Goal: Consume media (video, audio): Consume media (video, audio)

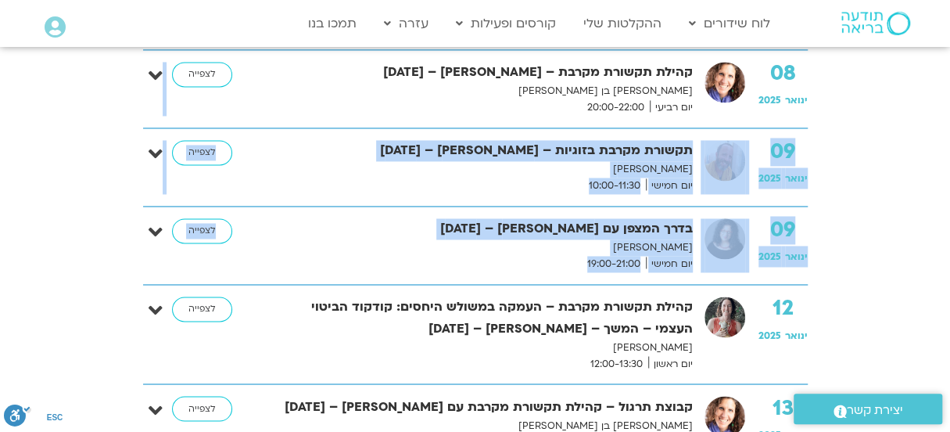
drag, startPoint x: 557, startPoint y: 231, endPoint x: 616, endPoint y: 77, distance: 165.1
click at [641, 19] on link "ההקלטות שלי" at bounding box center [623, 24] width 94 height 30
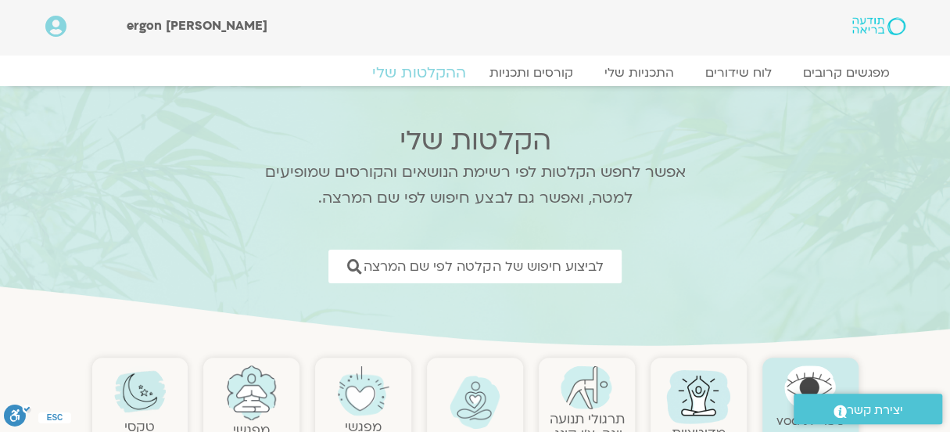
click at [418, 71] on link "ההקלטות שלי" at bounding box center [418, 72] width 131 height 19
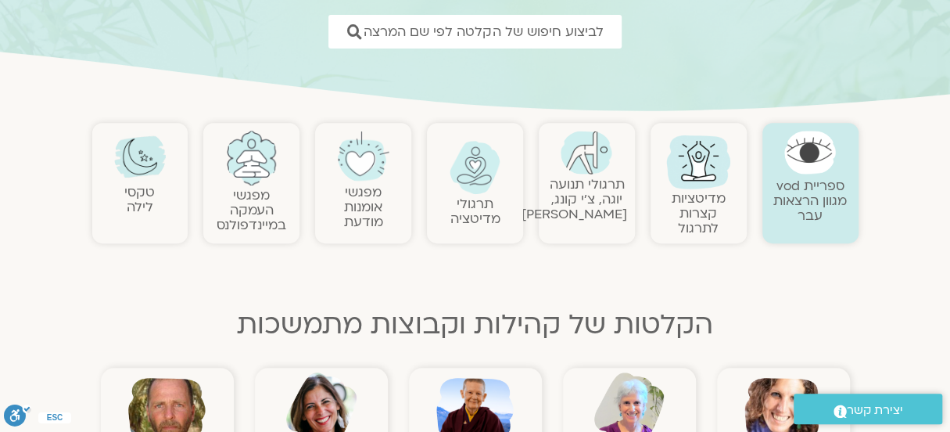
scroll to position [391, 0]
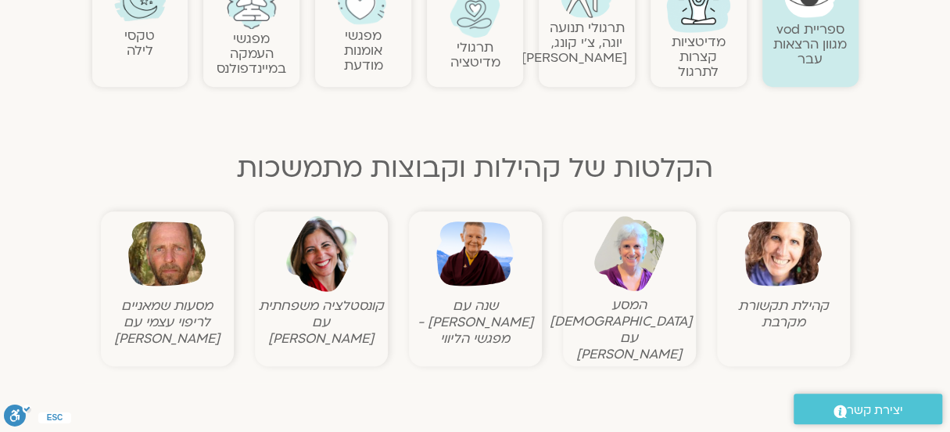
click at [787, 250] on img at bounding box center [782, 253] width 77 height 77
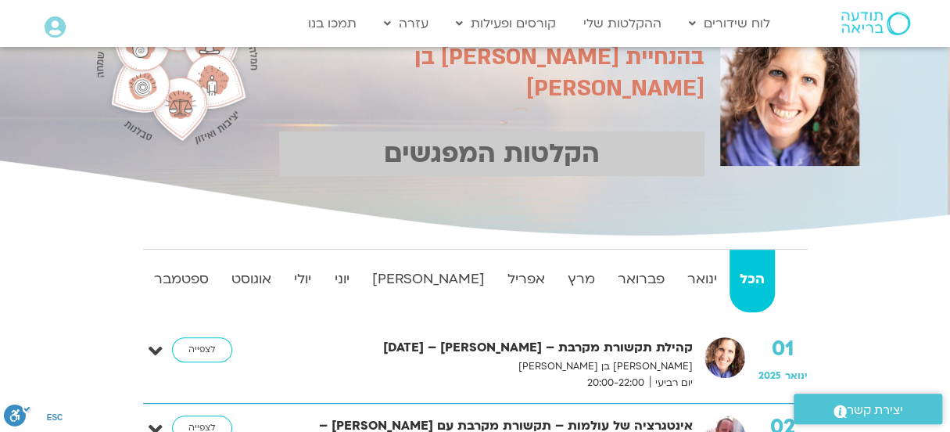
scroll to position [156, 0]
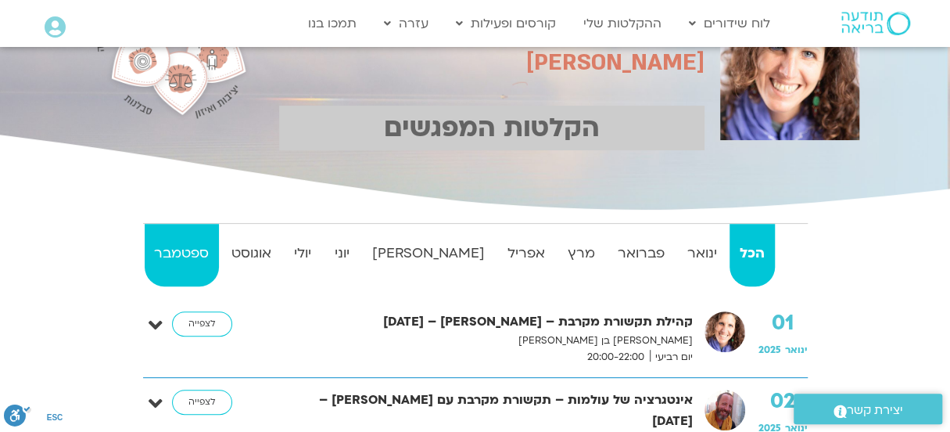
click at [199, 255] on strong "ספטמבר" at bounding box center [182, 253] width 74 height 23
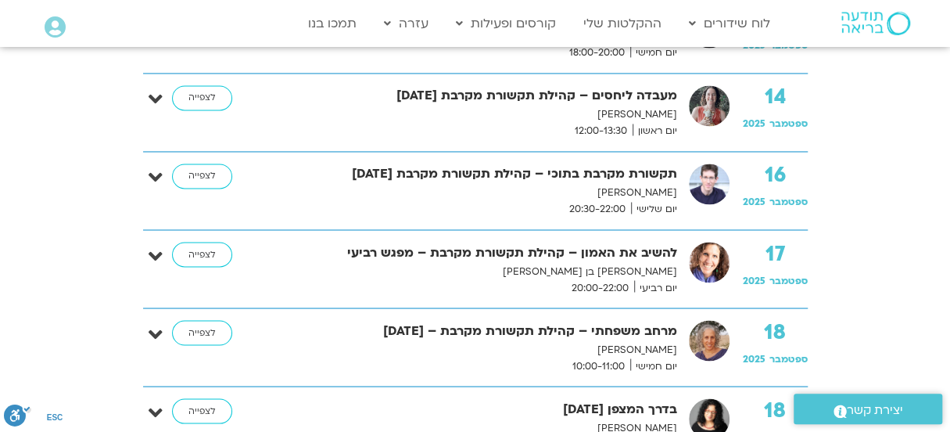
scroll to position [1095, 0]
